Goal: Navigation & Orientation: Find specific page/section

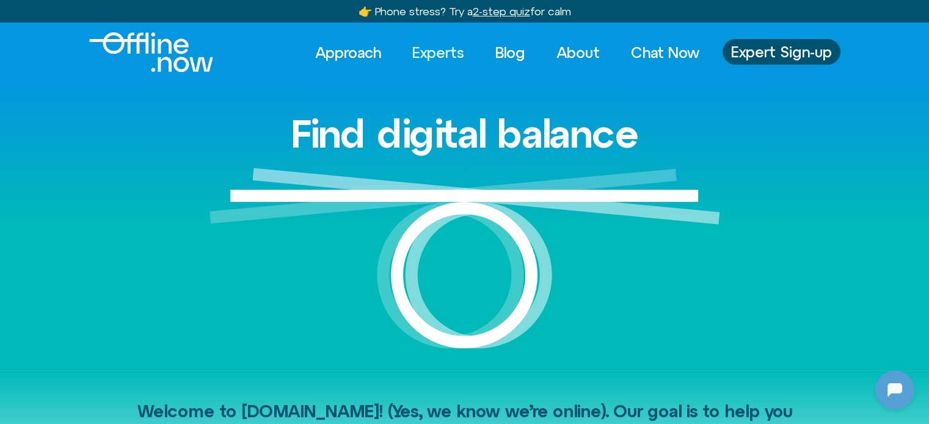
click at [423, 51] on link "Experts" at bounding box center [438, 52] width 74 height 27
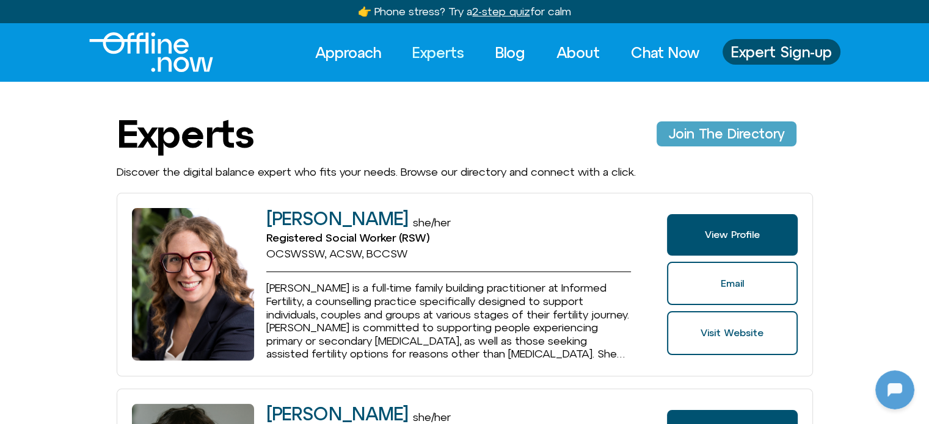
click at [693, 123] on link "Join The Directory" at bounding box center [727, 134] width 140 height 24
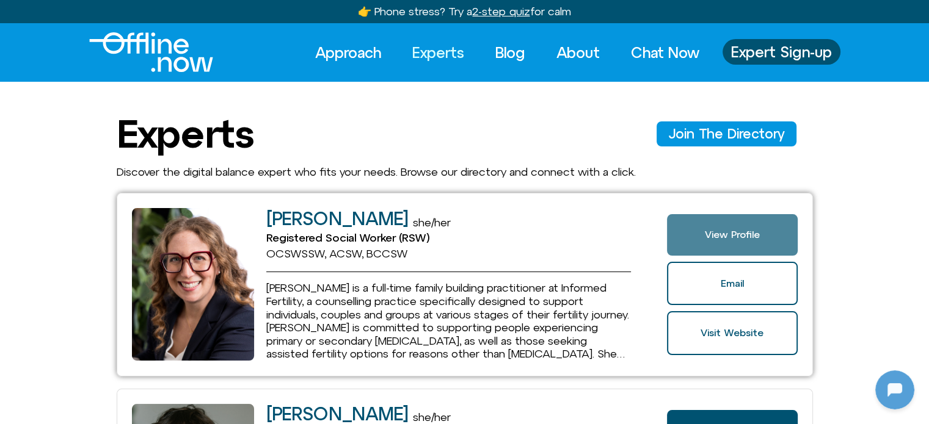
click at [726, 247] on link "View Profile" at bounding box center [732, 235] width 130 height 42
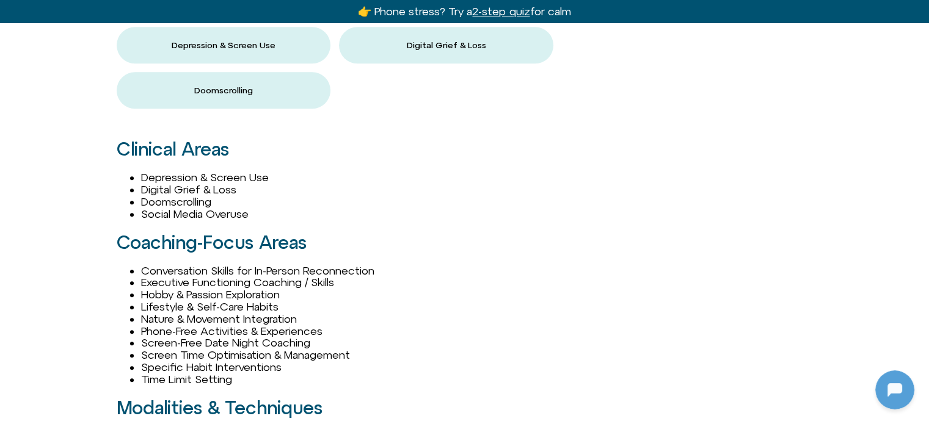
scroll to position [733, 0]
